Goal: Task Accomplishment & Management: Manage account settings

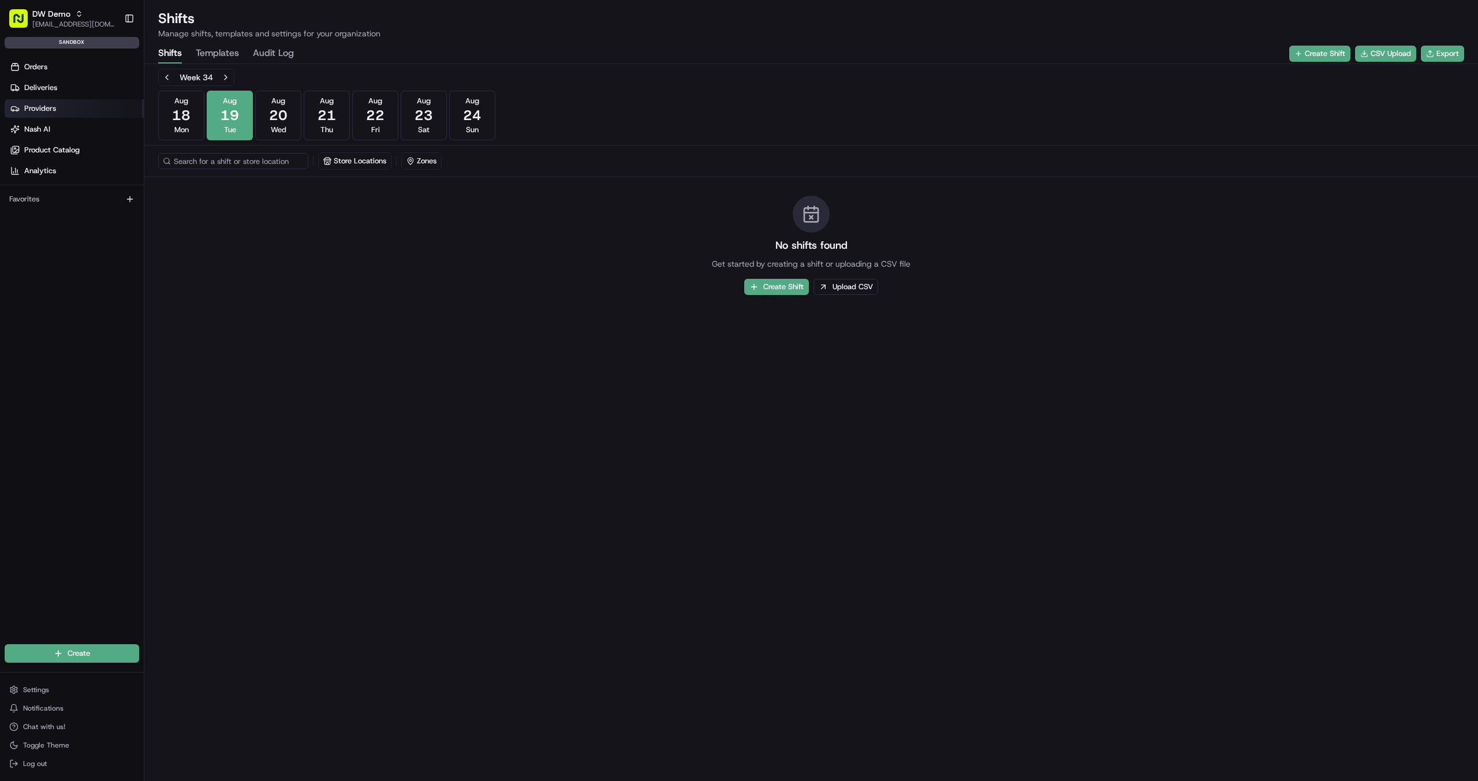
click at [23, 99] on link "Providers" at bounding box center [74, 108] width 139 height 18
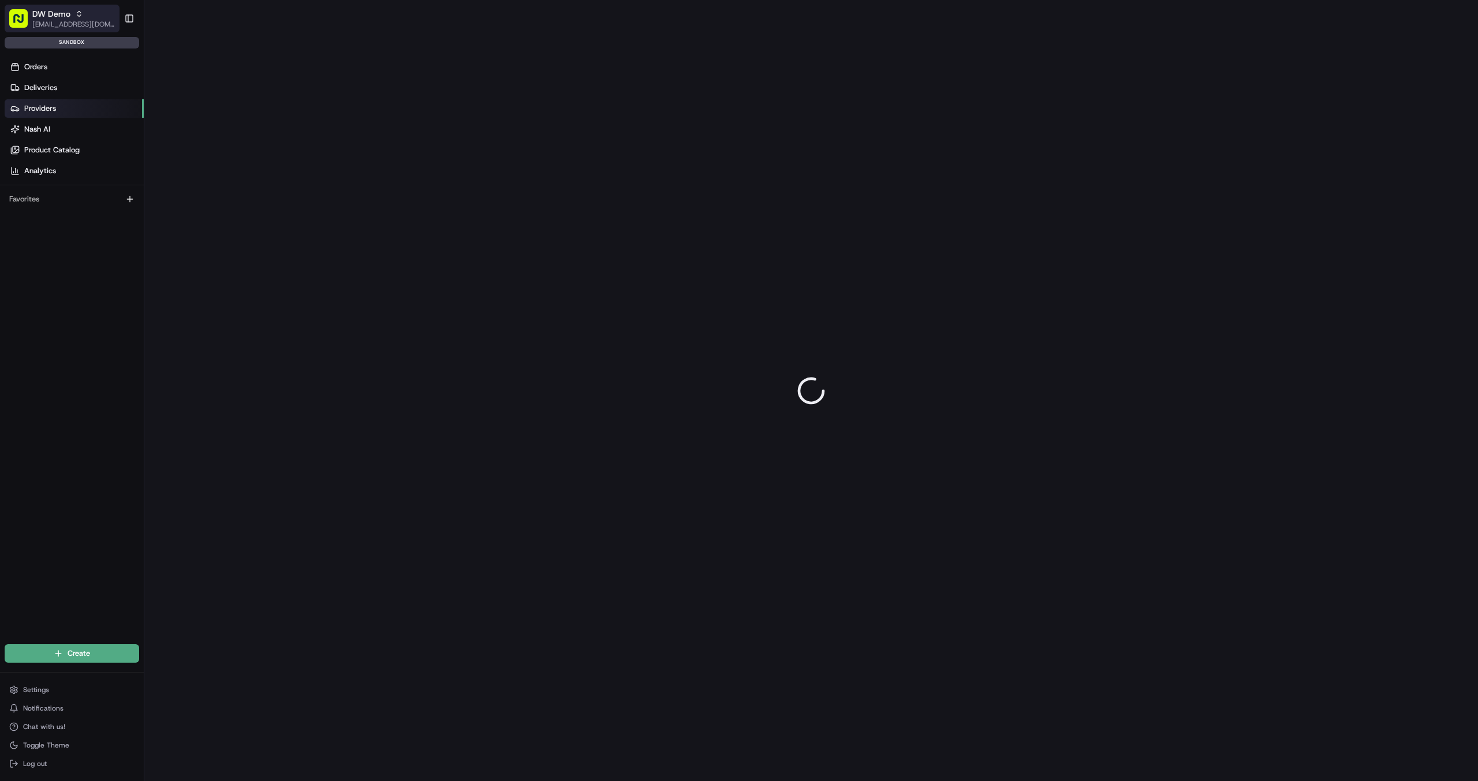
click at [77, 26] on span "[EMAIL_ADDRESS][DOMAIN_NAME]" at bounding box center [73, 24] width 83 height 9
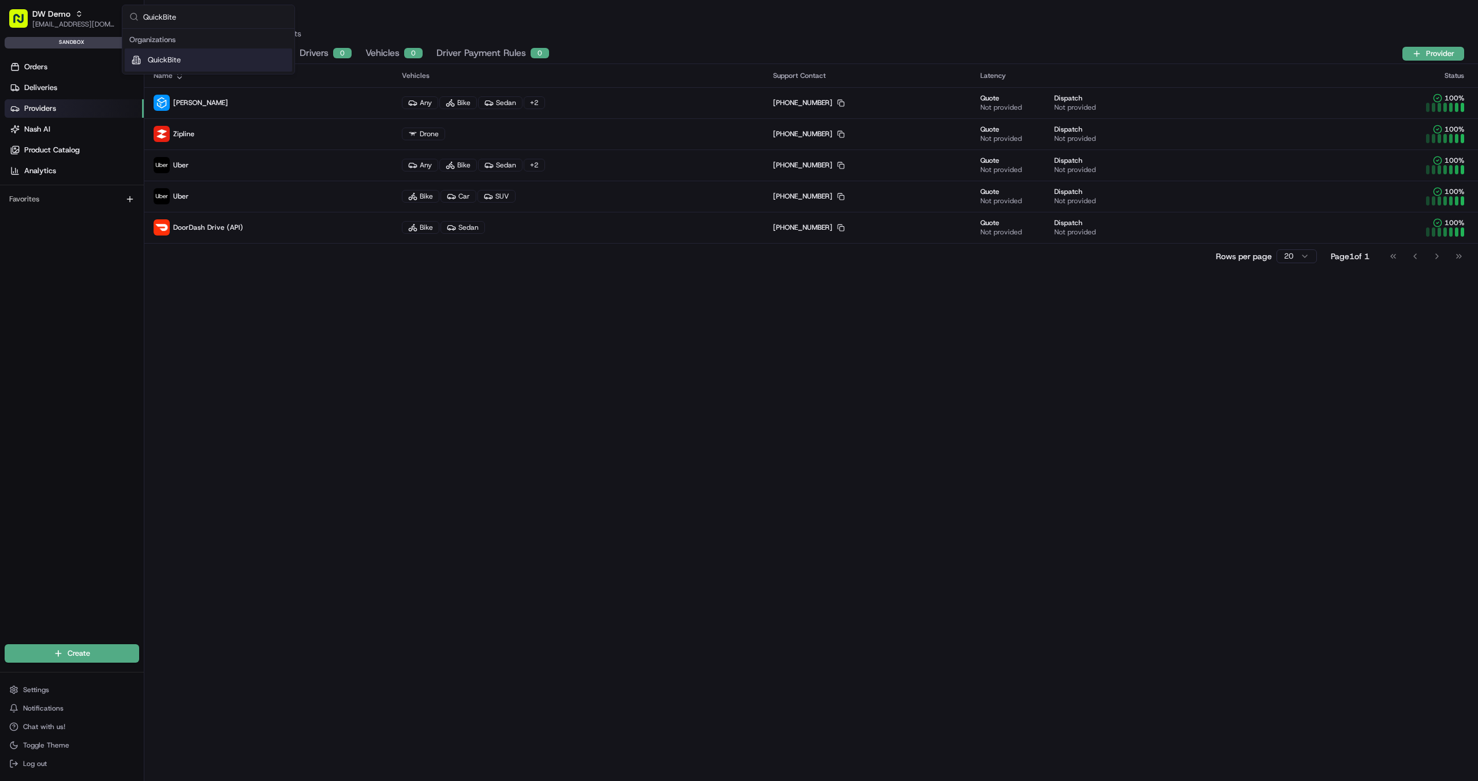
type input "QuickBite"
click at [177, 60] on span "QuickBite" at bounding box center [164, 60] width 33 height 10
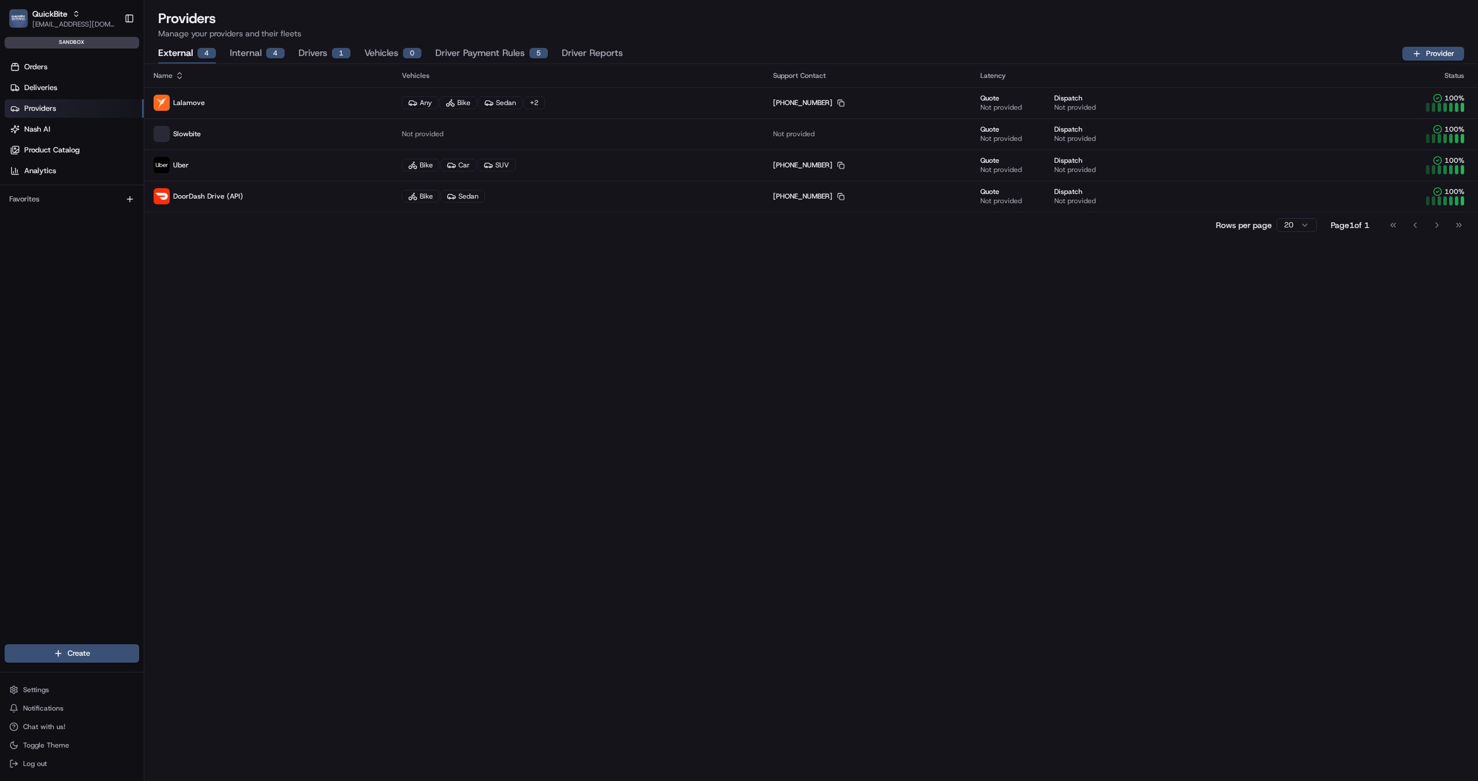
click at [588, 50] on button "Driver Reports" at bounding box center [592, 54] width 61 height 20
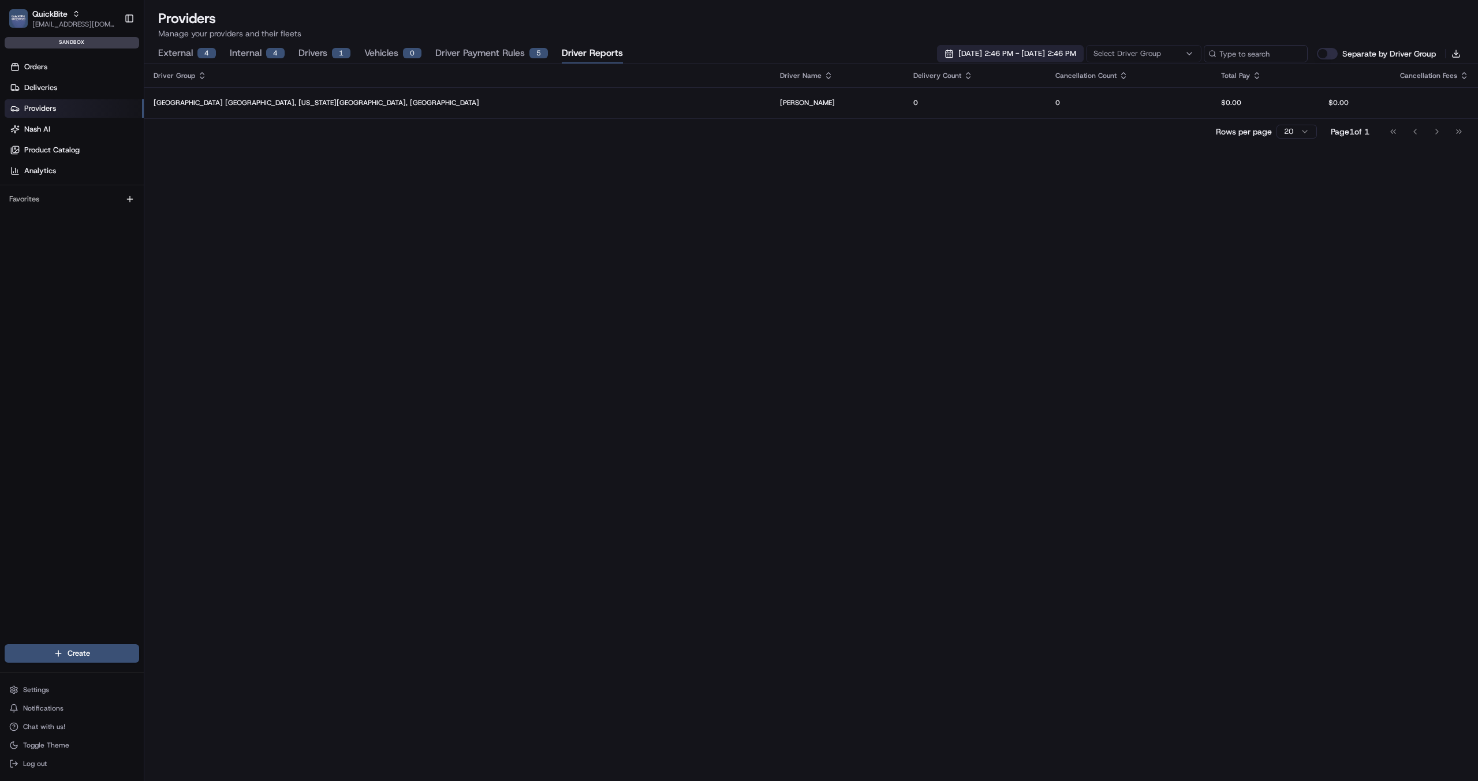
click at [959, 54] on span "08/12/2025 2:46 PM - 08/19/2025 2:46 PM" at bounding box center [1018, 54] width 118 height 10
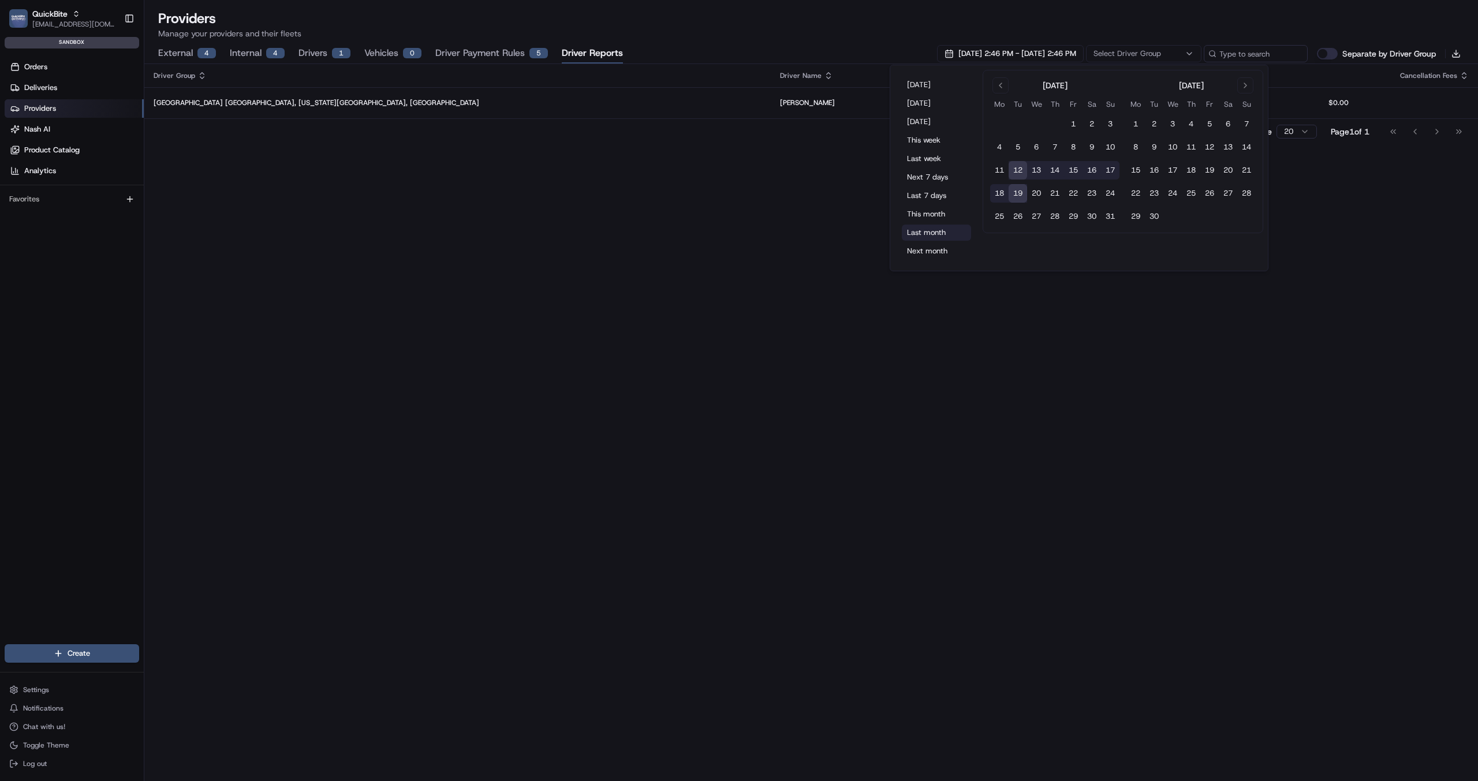
click at [921, 231] on button "Last month" at bounding box center [936, 233] width 69 height 16
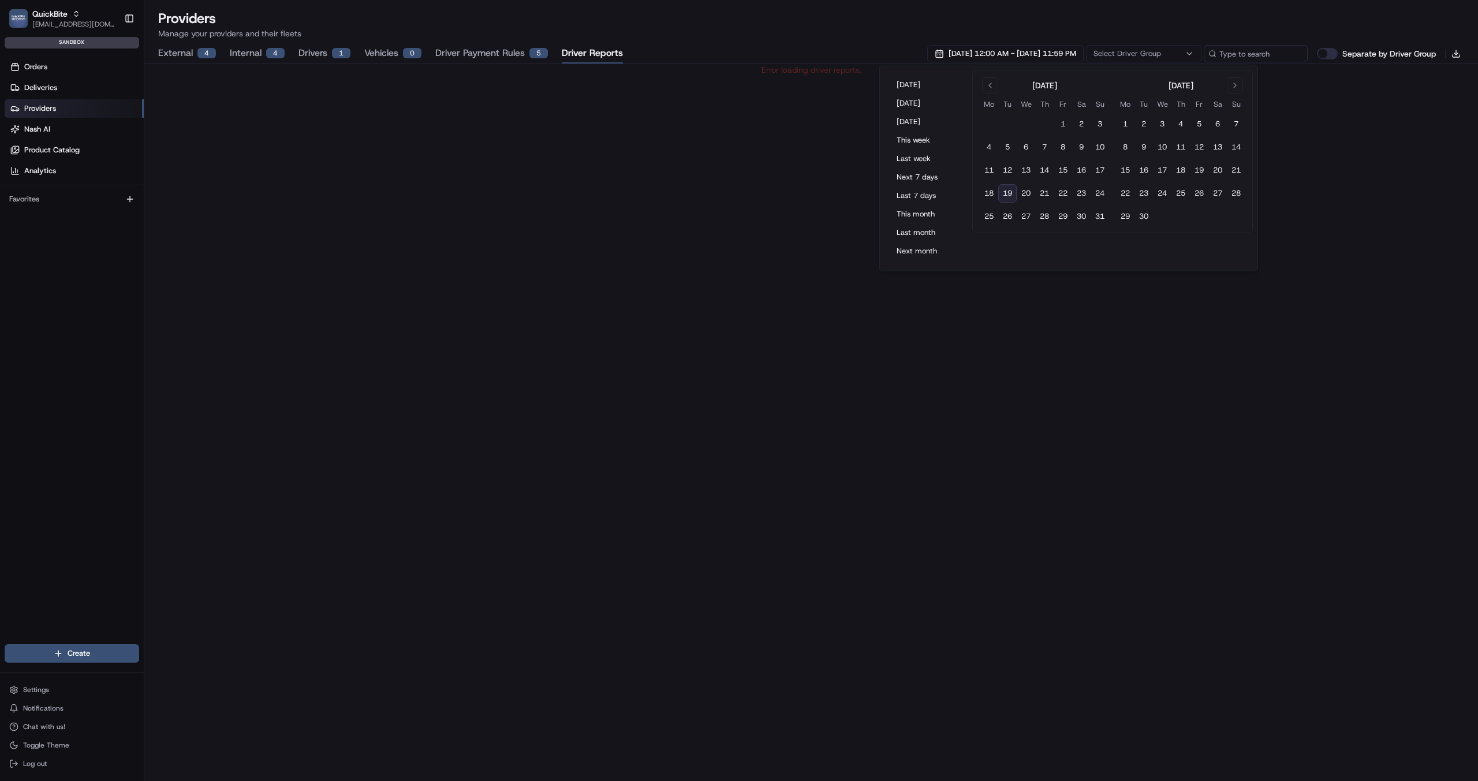
click at [772, 217] on div "Error loading driver reports." at bounding box center [811, 422] width 1334 height 717
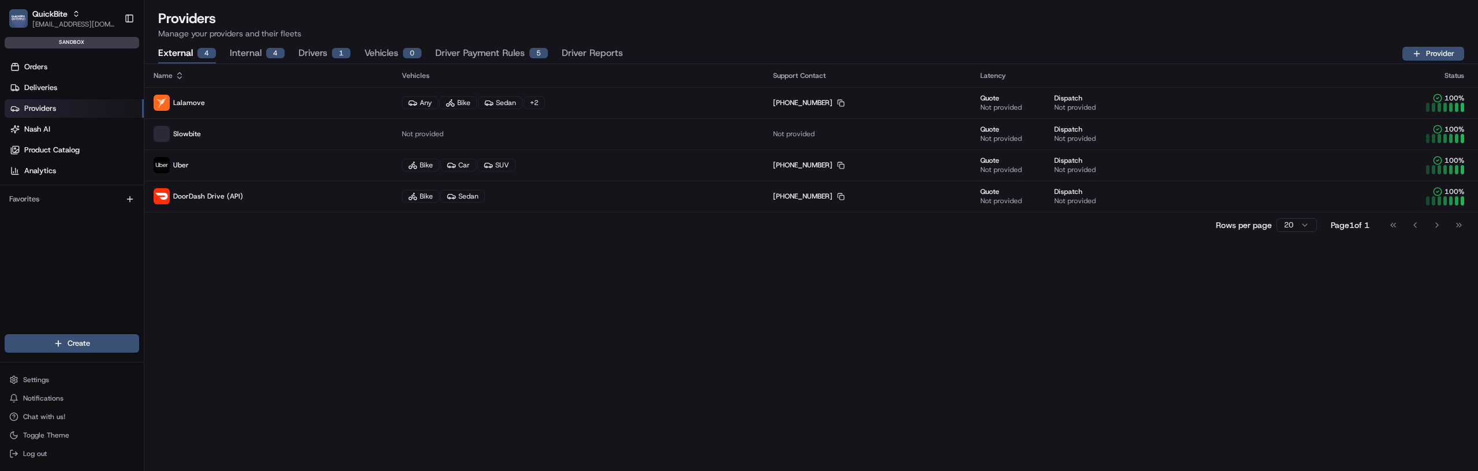
click at [629, 62] on div "External 4 Internal 4 Drivers 1 Vehicles 0 Driver Payment Rules 5 Driver Report…" at bounding box center [811, 54] width 1306 height 20
click at [608, 57] on button "Driver Reports" at bounding box center [592, 54] width 61 height 20
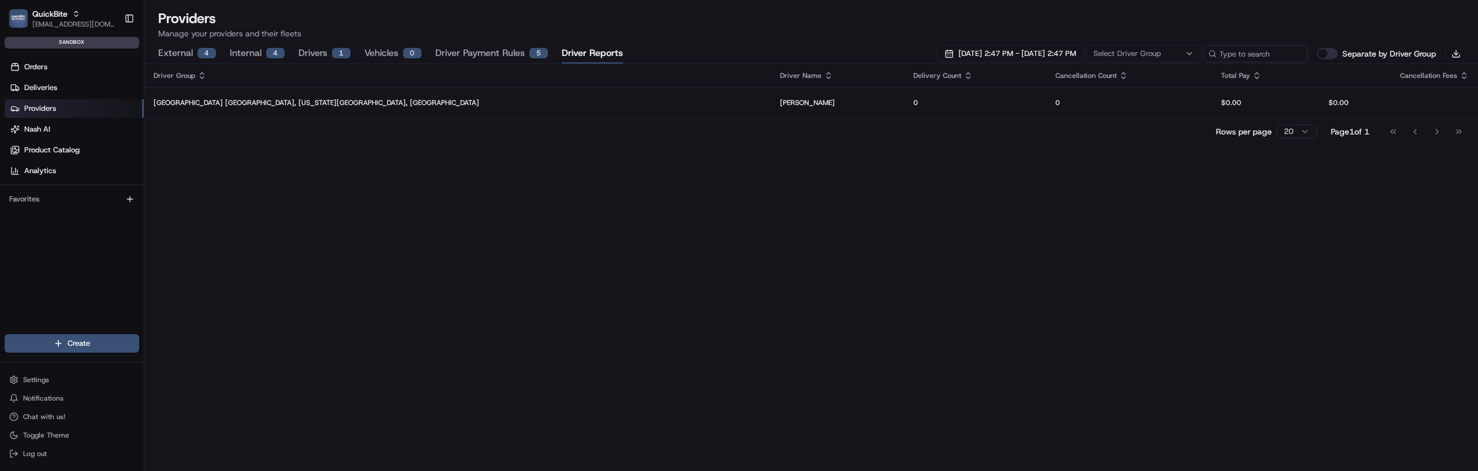
click at [1108, 52] on span "Select Driver Group" at bounding box center [1128, 54] width 68 height 10
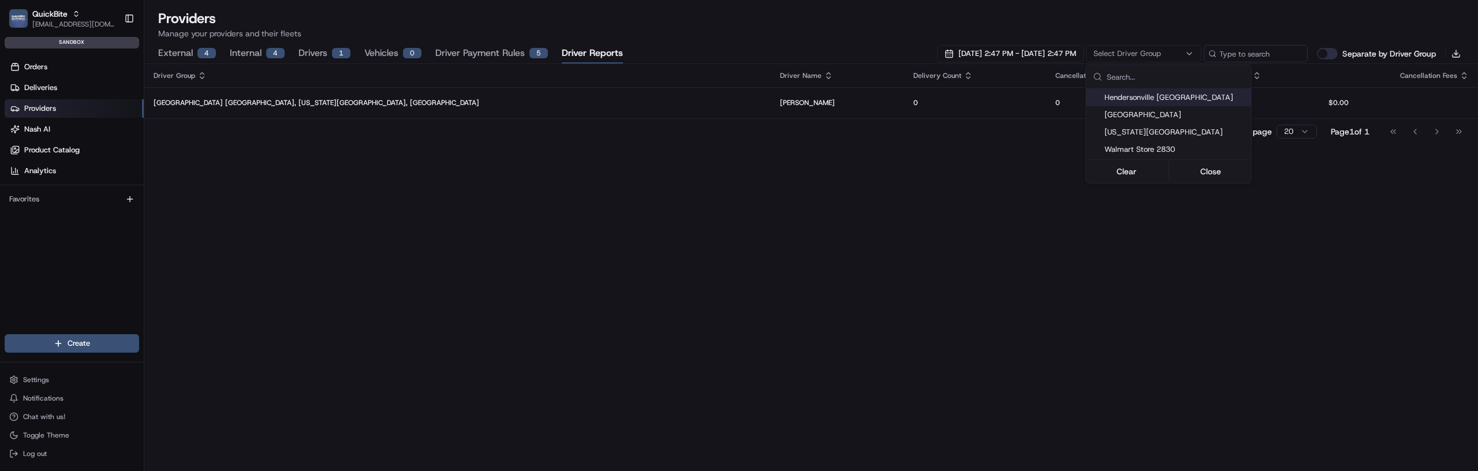
click at [923, 175] on html "QuickBite gytis@usenash.com Toggle Sidebar sandbox Orders Deliveries Providers …" at bounding box center [739, 235] width 1478 height 471
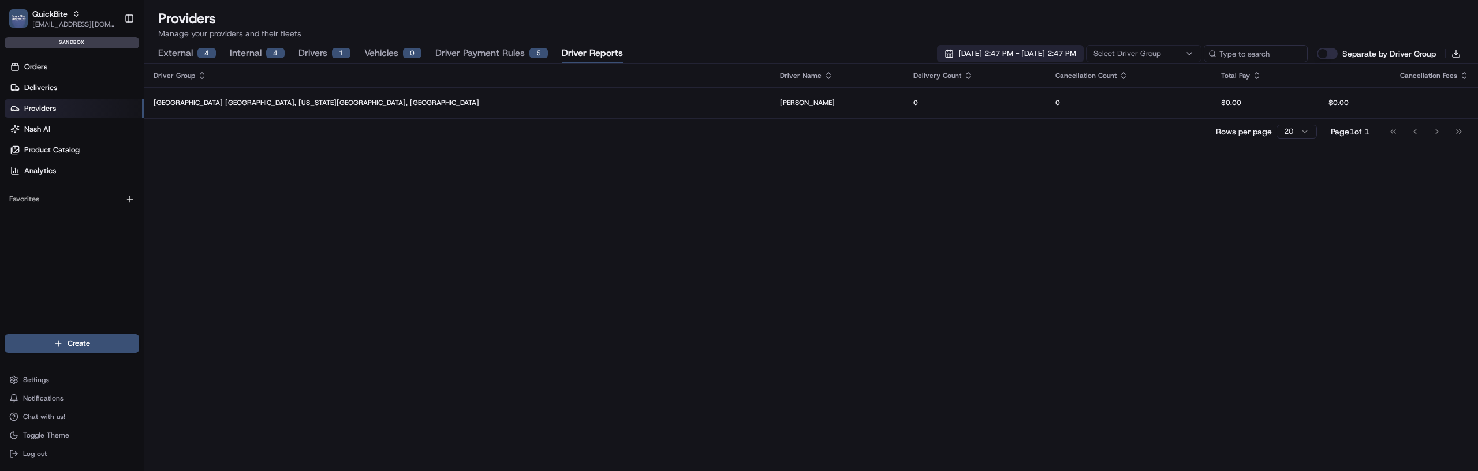
click at [951, 58] on button "08/12/2025 2:47 PM - 08/19/2025 2:47 PM" at bounding box center [1010, 53] width 147 height 17
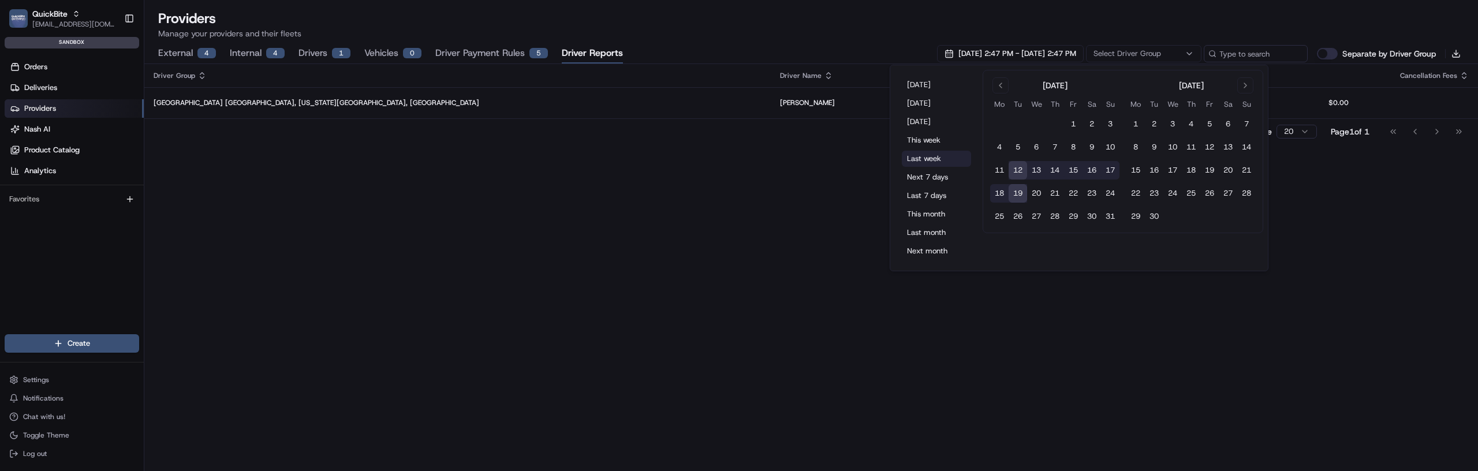
click at [929, 155] on button "Last week" at bounding box center [936, 159] width 69 height 16
click at [911, 212] on button "This month" at bounding box center [926, 214] width 69 height 16
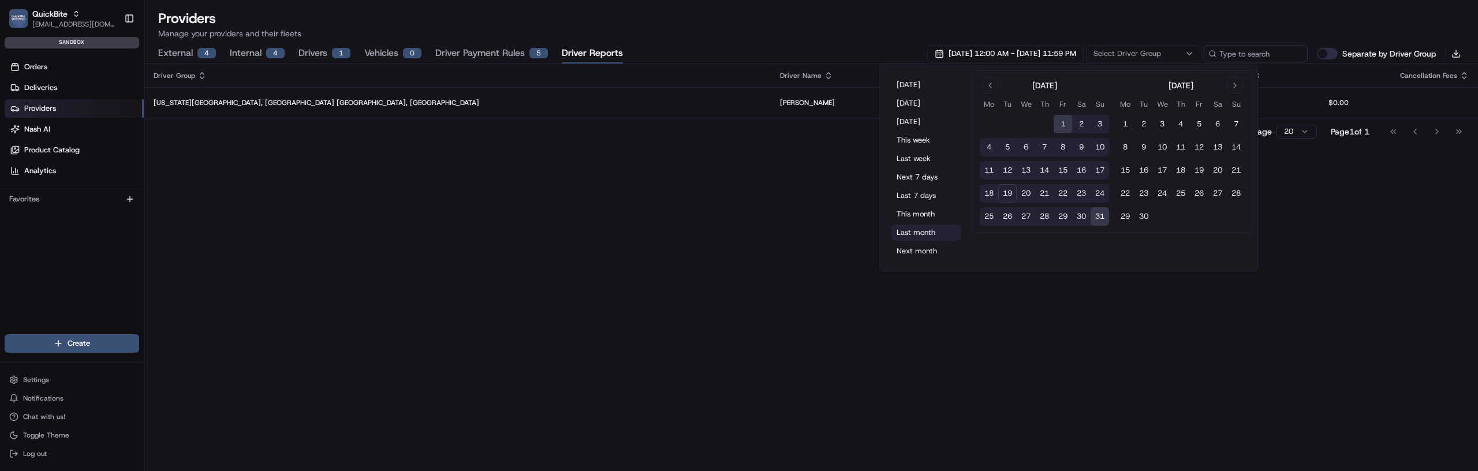
click at [912, 232] on button "Last month" at bounding box center [926, 233] width 69 height 16
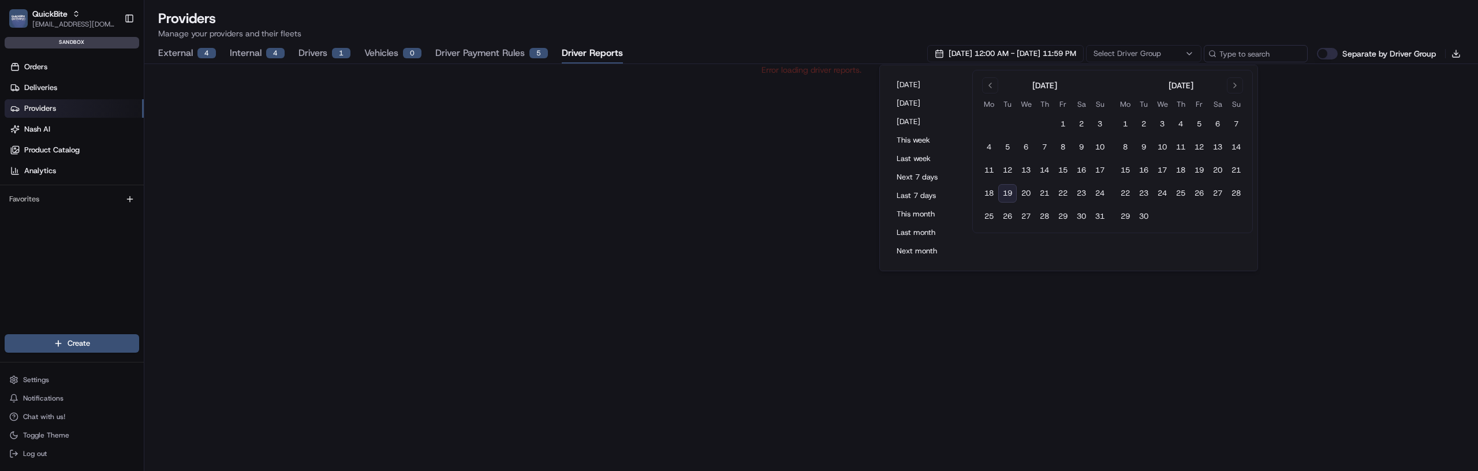
click at [399, 168] on div "Error loading driver reports." at bounding box center [811, 267] width 1334 height 407
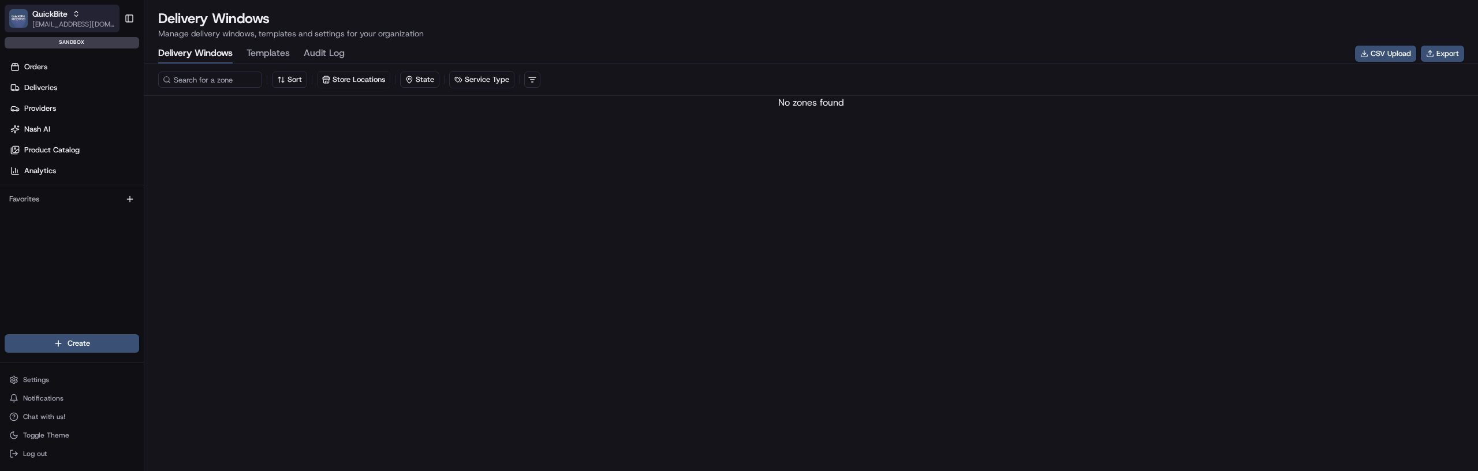
click at [38, 29] on button "QuickBite [EMAIL_ADDRESS][DOMAIN_NAME]" at bounding box center [62, 19] width 115 height 28
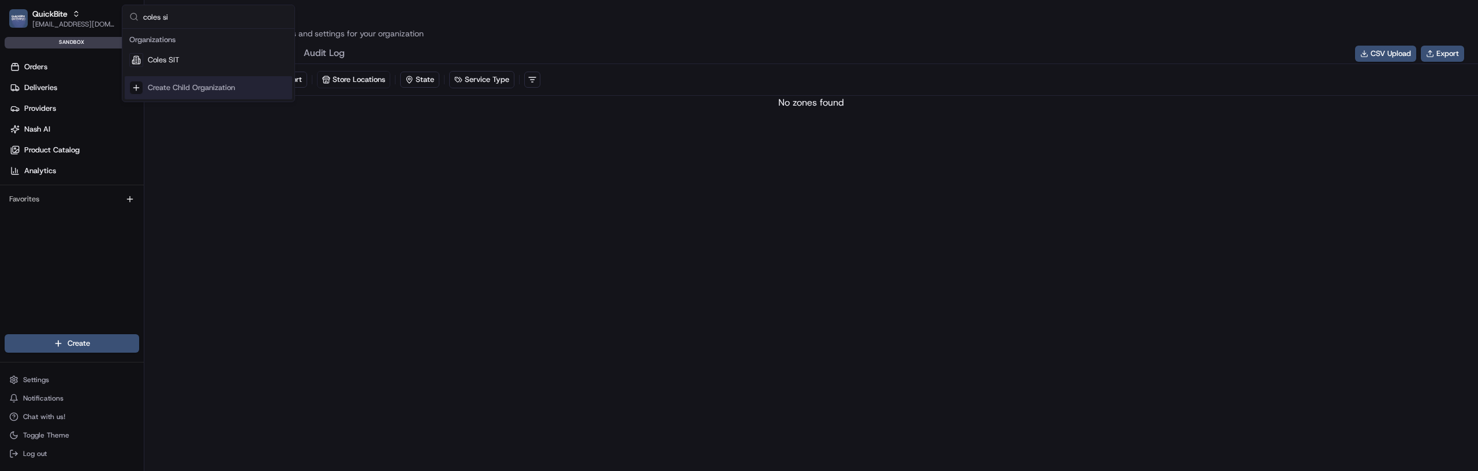
type input "coles si"
click at [170, 61] on span "Coles SIT" at bounding box center [164, 60] width 32 height 10
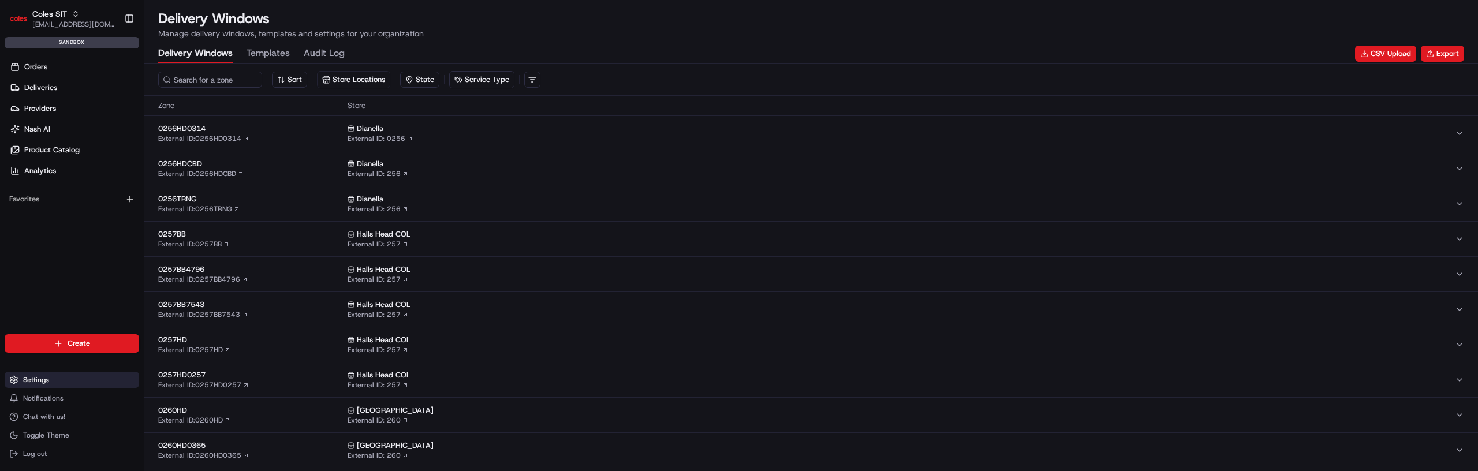
click at [47, 386] on button "Settings" at bounding box center [72, 380] width 135 height 16
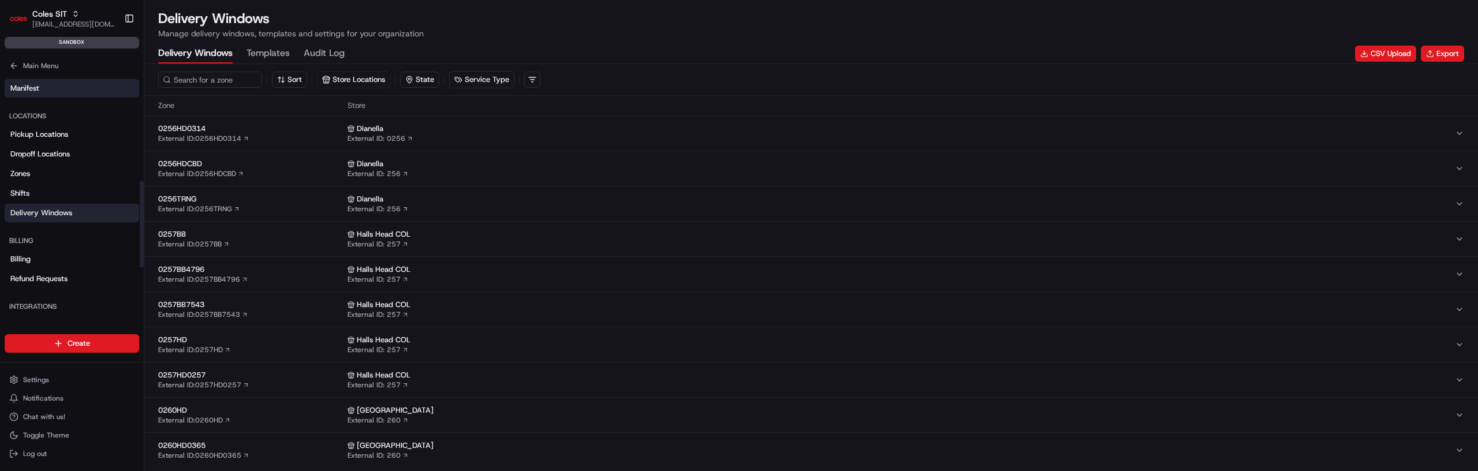
scroll to position [296, 0]
click at [41, 206] on span "Delivery Windows" at bounding box center [41, 211] width 62 height 10
